Goal: Navigation & Orientation: Find specific page/section

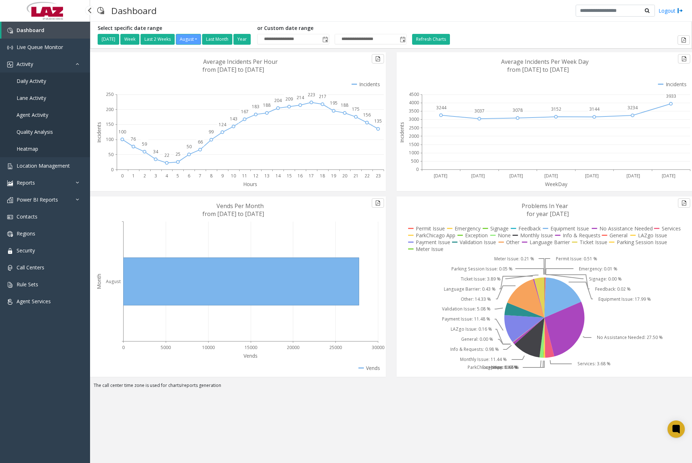
click at [37, 81] on span "Daily Activity" at bounding box center [32, 80] width 30 height 7
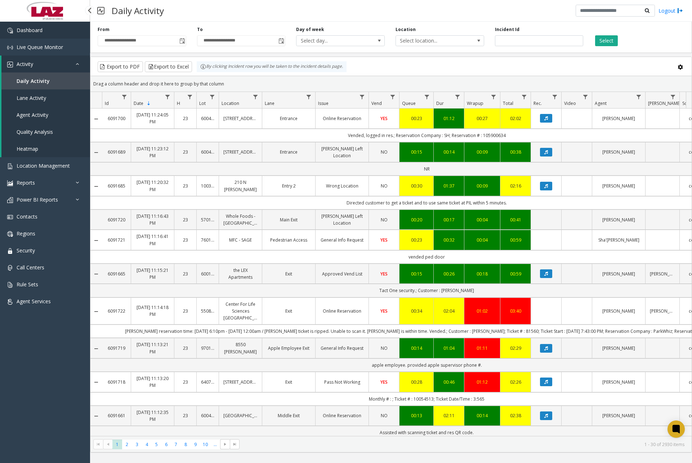
click at [62, 28] on link "Dashboard" at bounding box center [45, 30] width 90 height 17
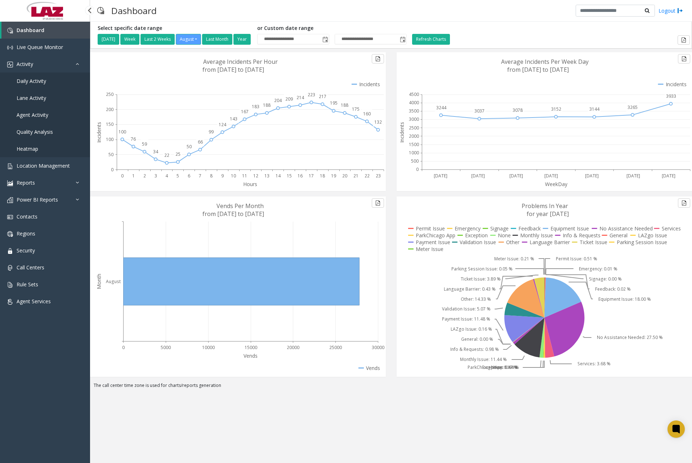
click at [36, 81] on span "Daily Activity" at bounding box center [32, 80] width 30 height 7
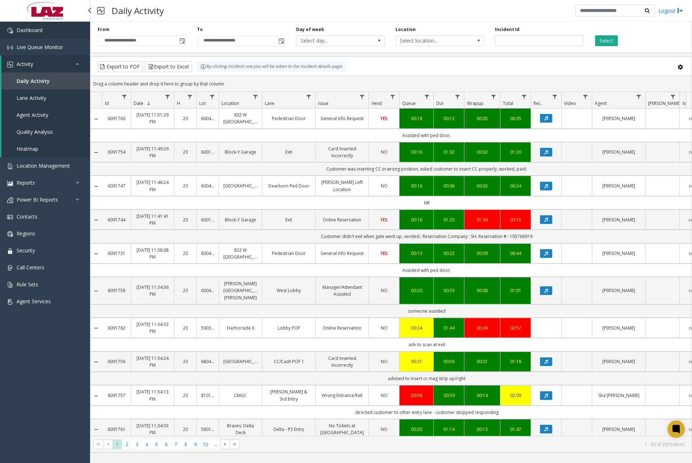
click at [67, 31] on link "Dashboard" at bounding box center [45, 30] width 90 height 17
